Goal: Task Accomplishment & Management: Manage account settings

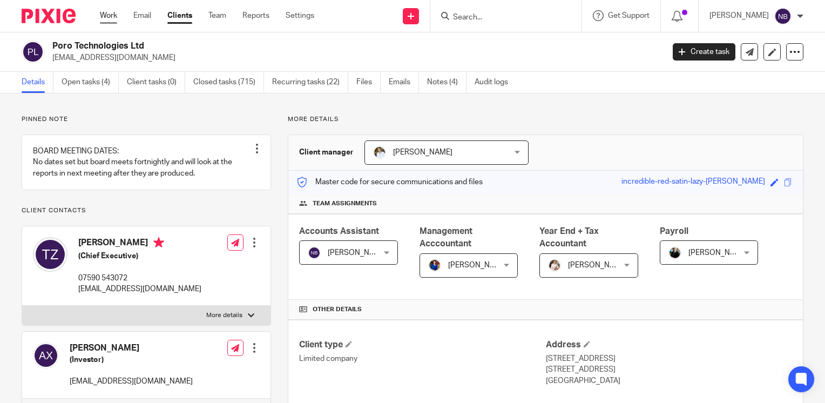
click at [104, 12] on link "Work" at bounding box center [108, 15] width 17 height 11
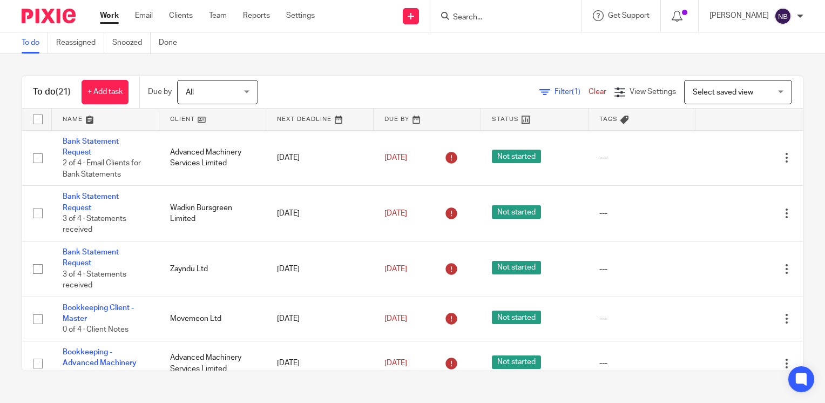
click at [176, 116] on link at bounding box center [212, 119] width 107 height 22
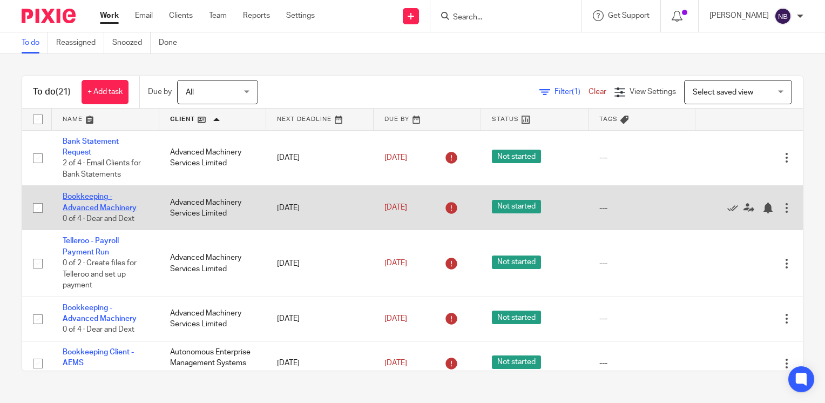
click at [84, 209] on link "Bookkeeping - Advanced Machinery" at bounding box center [100, 202] width 74 height 18
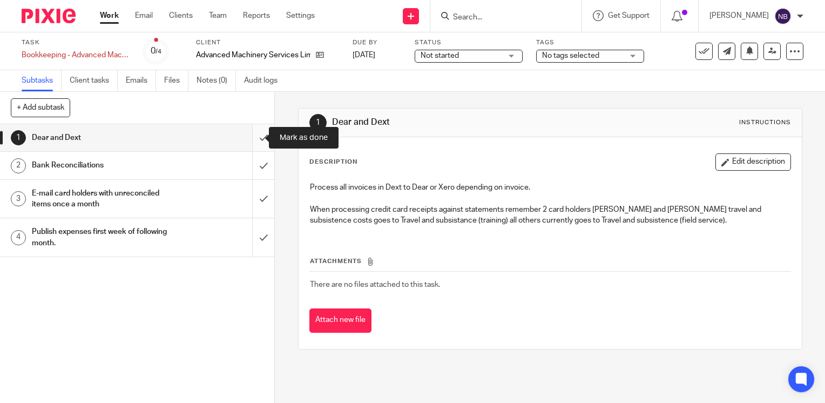
click at [250, 134] on input "submit" at bounding box center [137, 137] width 274 height 27
click at [254, 169] on input "submit" at bounding box center [137, 165] width 274 height 27
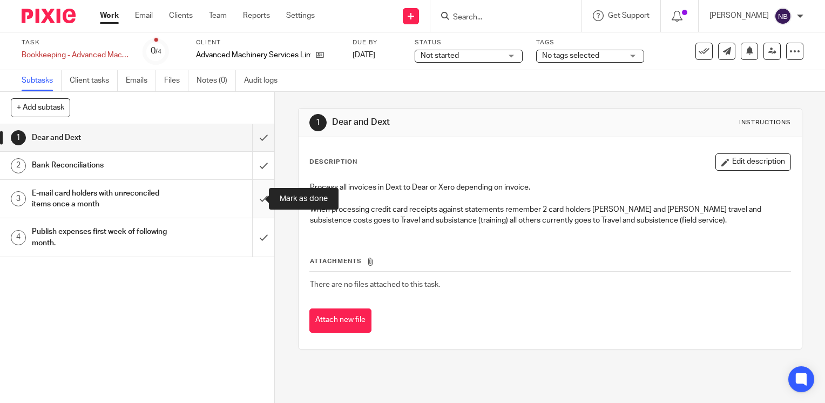
click at [256, 199] on input "submit" at bounding box center [137, 199] width 274 height 38
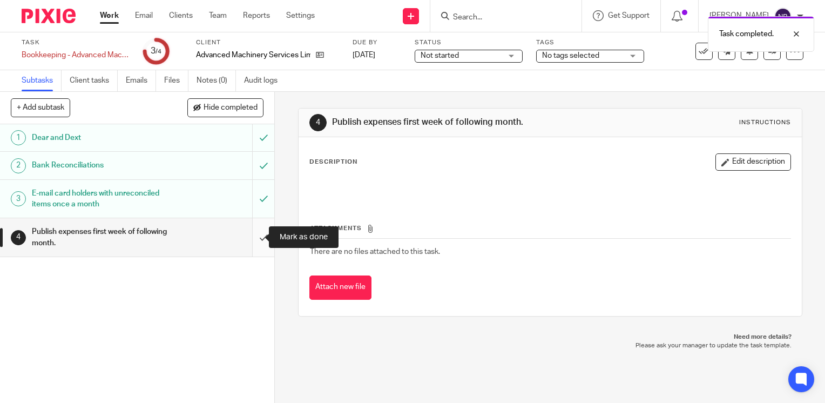
click at [253, 234] on input "submit" at bounding box center [137, 237] width 274 height 38
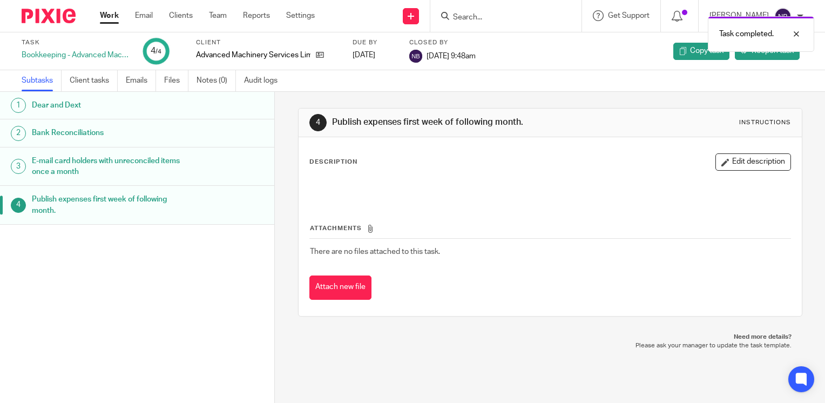
click at [101, 15] on link "Work" at bounding box center [109, 15] width 19 height 11
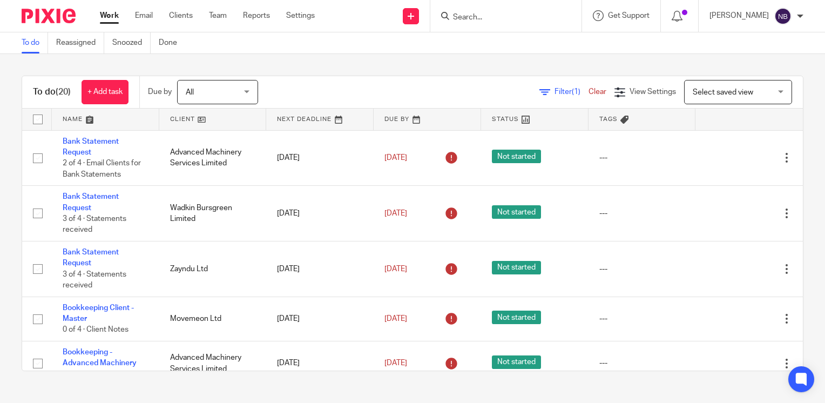
click at [176, 108] on div "To do (20) + Add task Due by All All Today Tomorrow This week Next week This mo…" at bounding box center [413, 223] width 782 height 295
click at [175, 118] on link at bounding box center [212, 119] width 107 height 22
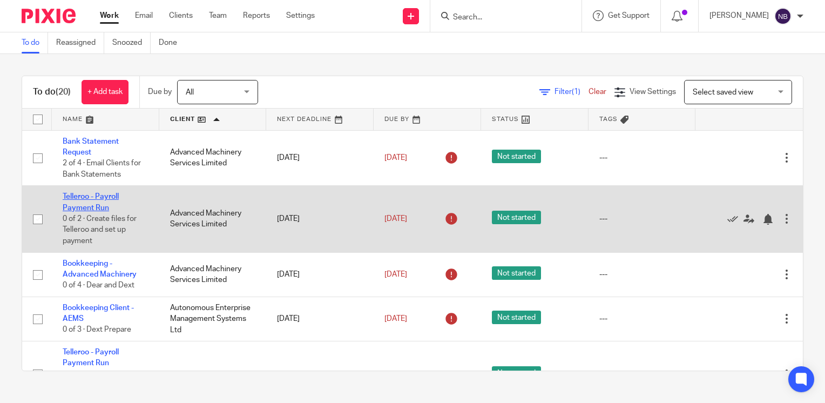
click at [97, 208] on link "Telleroo - Payroll Payment Run" at bounding box center [91, 202] width 56 height 18
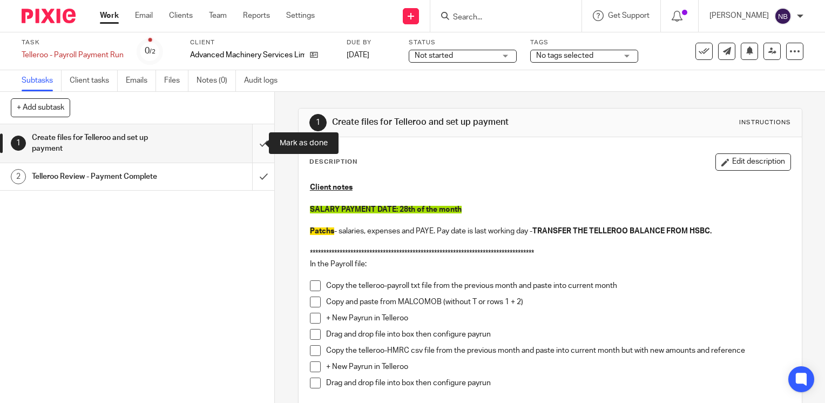
click at [246, 141] on input "submit" at bounding box center [137, 143] width 274 height 38
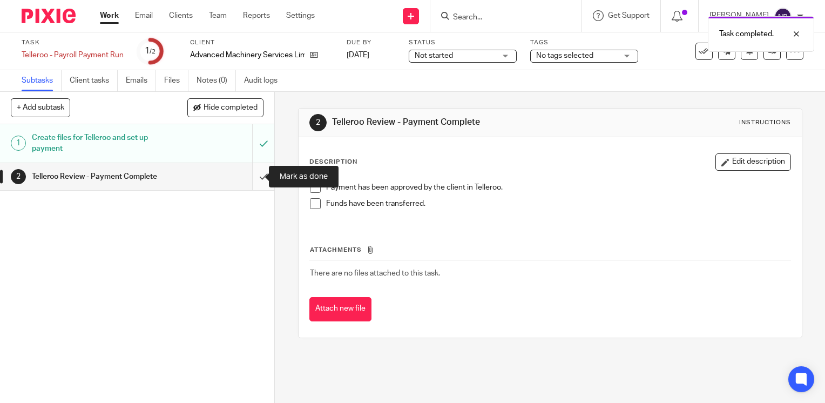
click at [253, 178] on input "submit" at bounding box center [137, 176] width 274 height 27
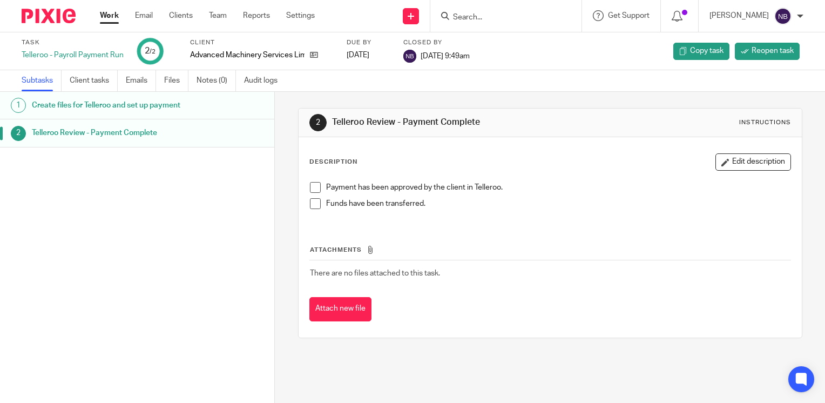
click at [313, 185] on span at bounding box center [315, 187] width 11 height 11
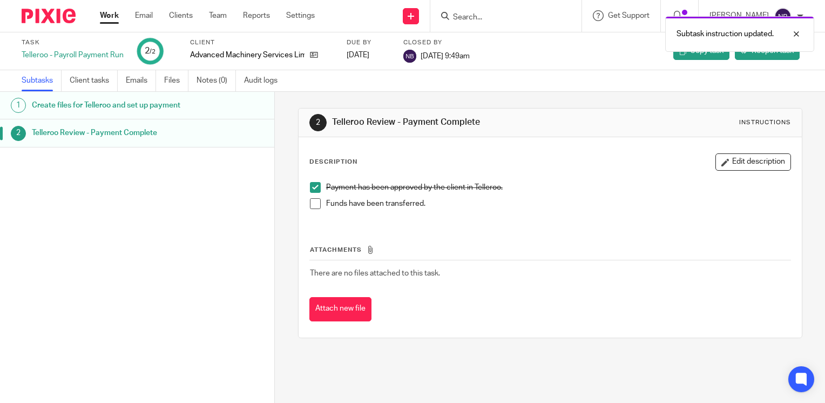
click at [314, 209] on li "Funds have been transferred." at bounding box center [550, 206] width 480 height 16
click at [103, 24] on div "Work Email Clients Team Reports Settings Work Email Clients Team Reports Settin…" at bounding box center [210, 16] width 242 height 32
click at [107, 10] on link "Work" at bounding box center [109, 15] width 19 height 11
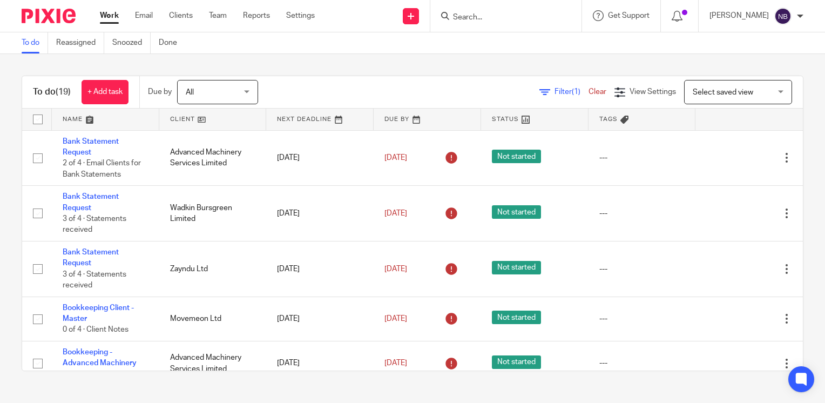
click at [173, 117] on link at bounding box center [212, 119] width 107 height 22
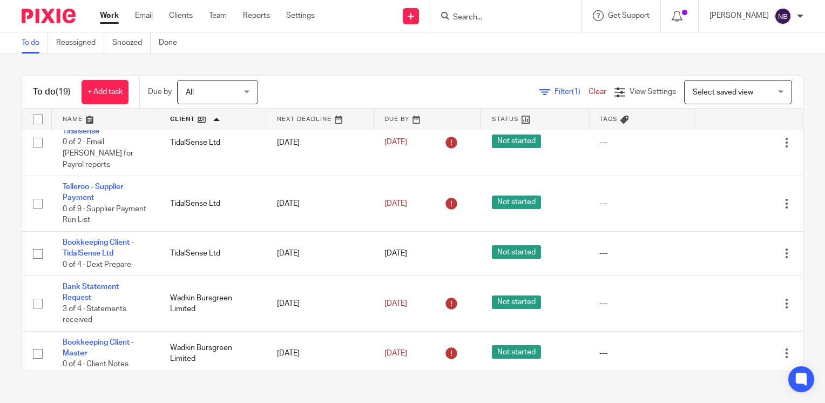
scroll to position [572, 0]
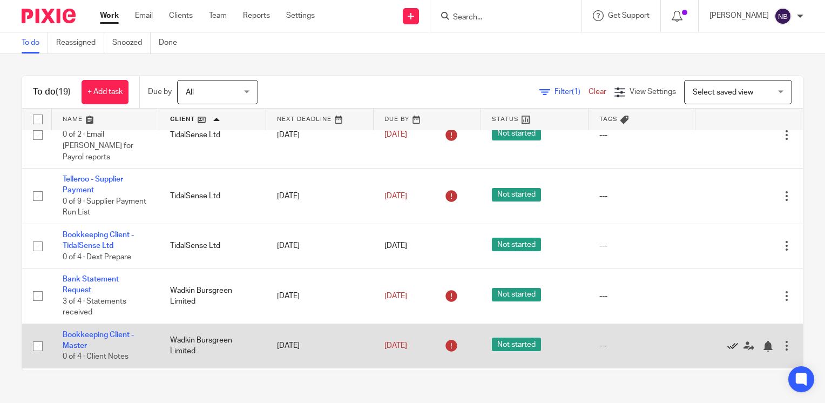
click at [727, 348] on icon at bounding box center [732, 346] width 11 height 11
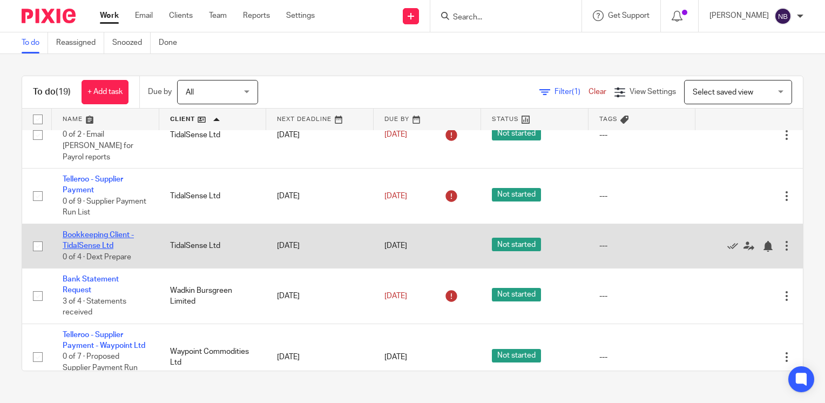
click at [82, 239] on link "Bookkeeping Client - TidalSense Ltd" at bounding box center [98, 240] width 71 height 18
